Goal: Information Seeking & Learning: Find specific fact

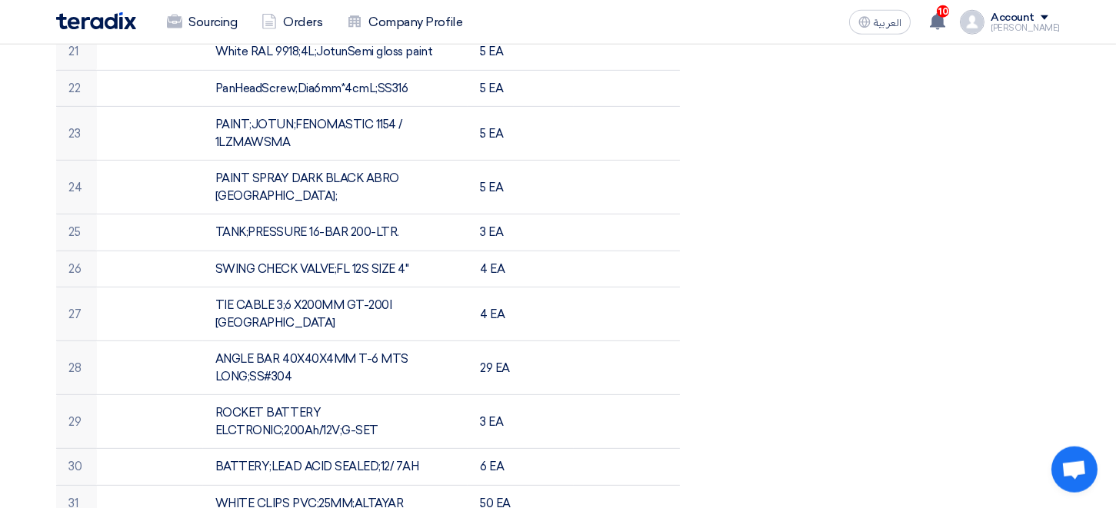
scroll to position [1438, 0]
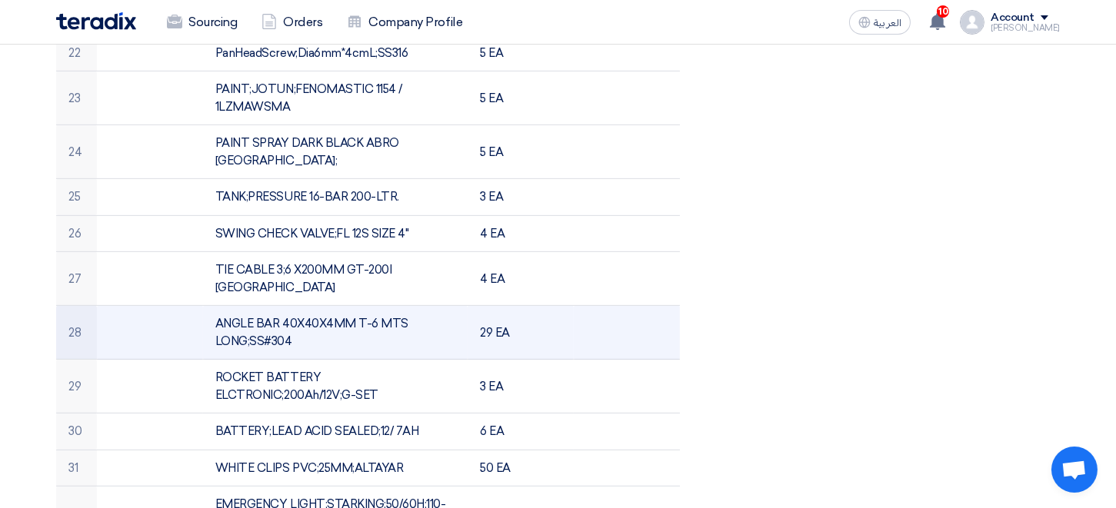
drag, startPoint x: 288, startPoint y: 252, endPoint x: 213, endPoint y: 229, distance: 78.8
click at [213, 306] on td "ANGLE BAR 40X40X4MM T-6 MTS LONG;SS#304" at bounding box center [335, 333] width 265 height 54
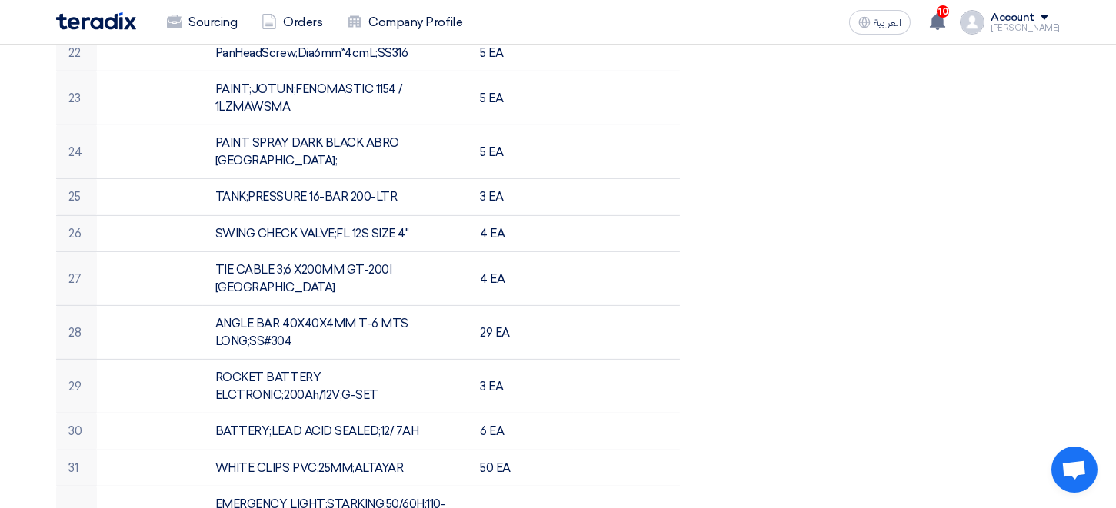
copy td "ANGLE BAR 40X40X4MM T-6 MTS LONG;SS#304"
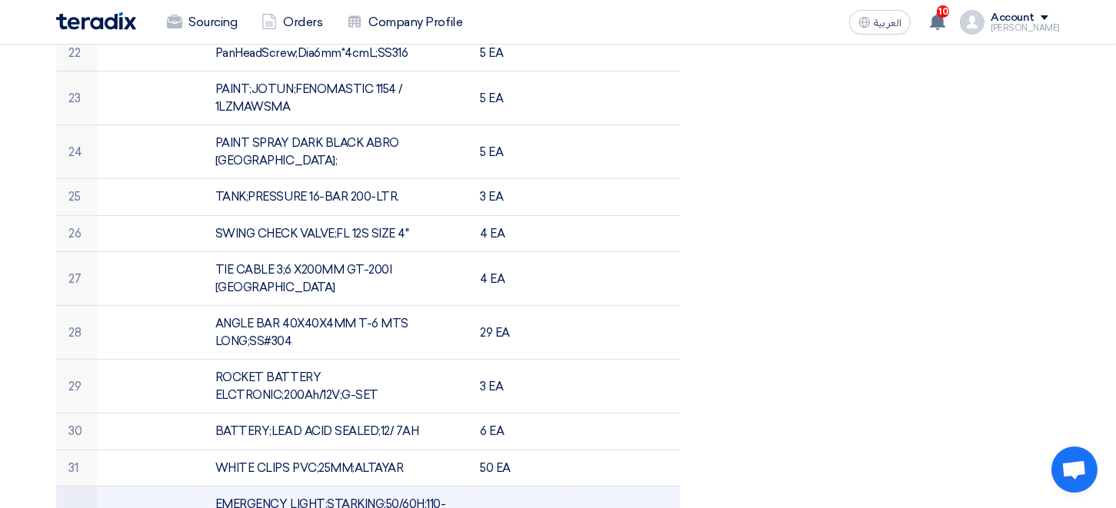
drag, startPoint x: 216, startPoint y: 414, endPoint x: 405, endPoint y: 434, distance: 189.5
click at [405, 487] on td "EMERGENCY LIGHT;STARKING;50/60H;110-220V" at bounding box center [335, 514] width 265 height 54
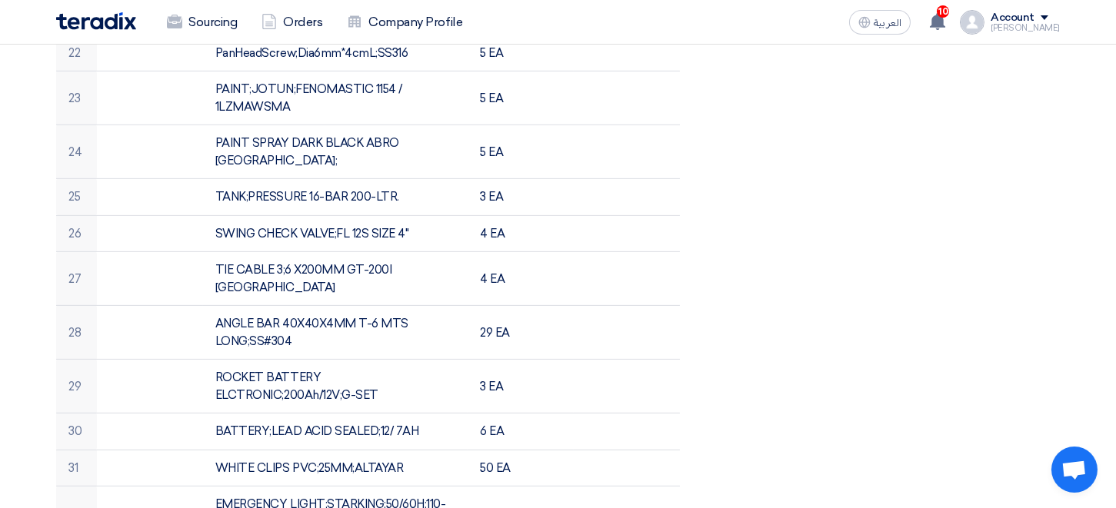
copy td "EMERGENCY LIGHT;STARKING;50/60H;110-220V"
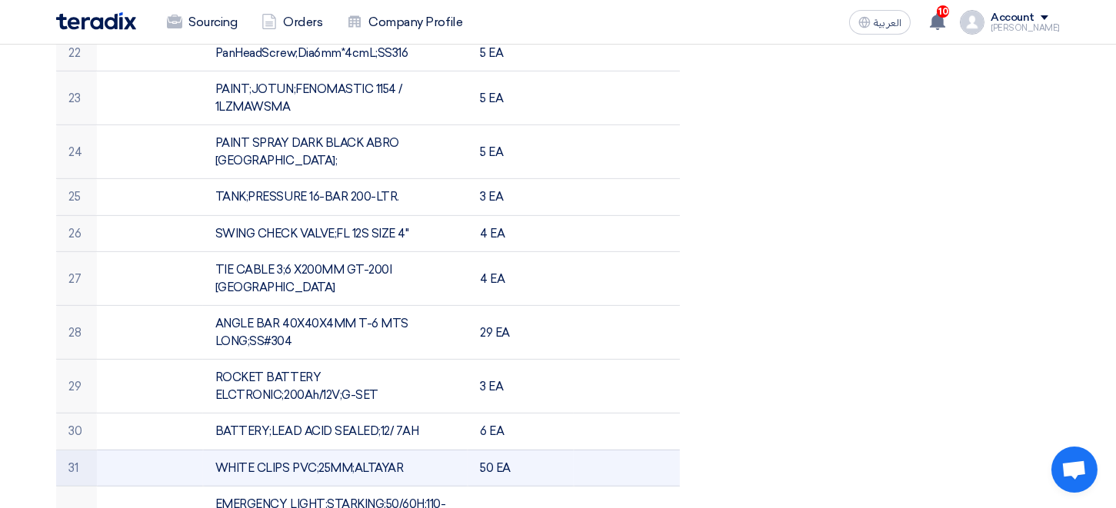
click at [366, 450] on td "WHITE CLIPS PVC;25MM;ALTAYAR" at bounding box center [335, 468] width 265 height 37
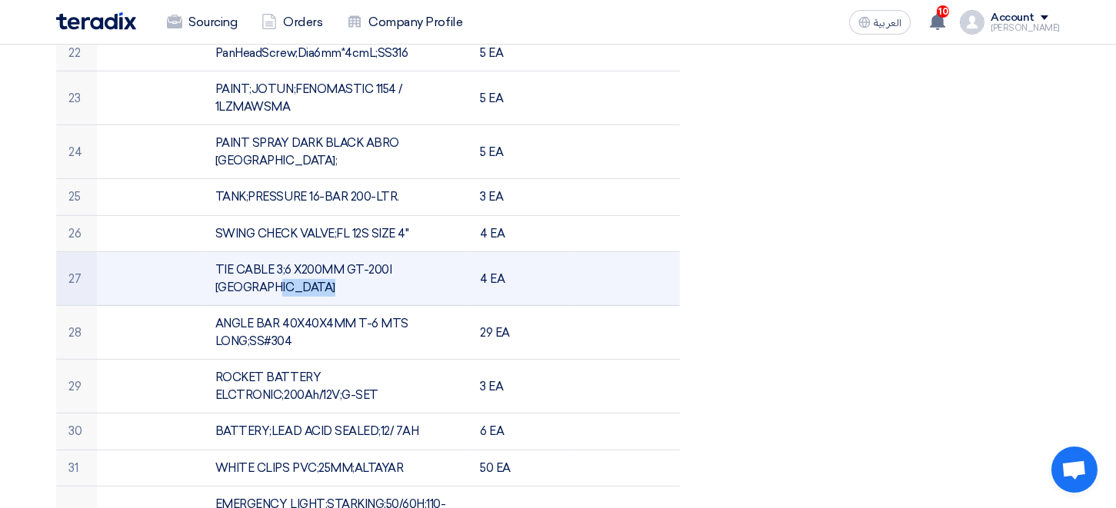
drag, startPoint x: 343, startPoint y: 195, endPoint x: 389, endPoint y: 195, distance: 46.2
click at [389, 252] on td "TIE CABLE 3;6 X200MM GT-200I [GEOGRAPHIC_DATA]" at bounding box center [335, 279] width 265 height 54
click at [431, 252] on td "TIE CABLE 3;6 X200MM GT-200I [GEOGRAPHIC_DATA]" at bounding box center [335, 279] width 265 height 54
drag, startPoint x: 432, startPoint y: 196, endPoint x: 342, endPoint y: 192, distance: 89.3
click at [342, 252] on td "TIE CABLE 3;6 X200MM GT-200I [GEOGRAPHIC_DATA]" at bounding box center [335, 279] width 265 height 54
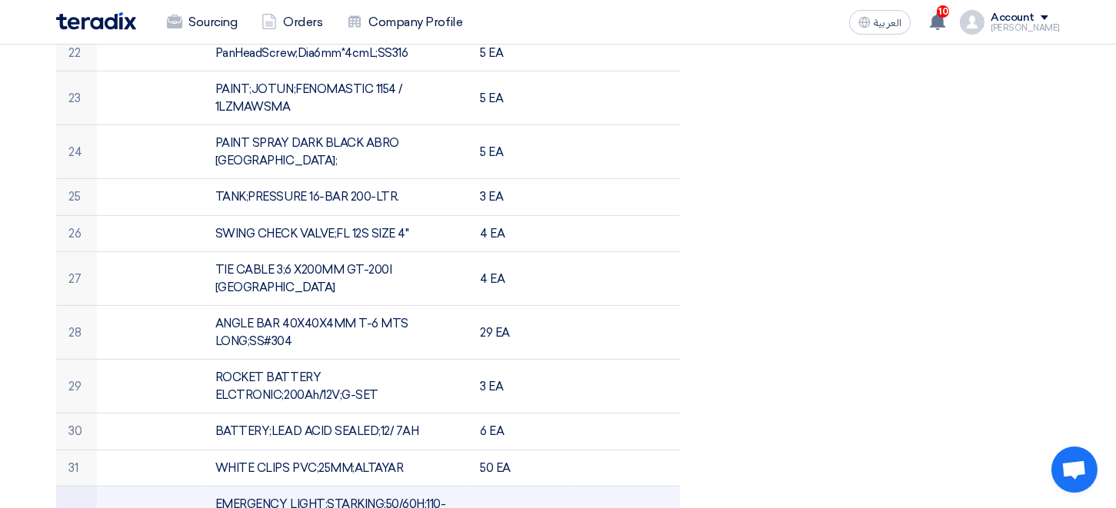
copy td "GT-200I [GEOGRAPHIC_DATA]"
